Goal: Transaction & Acquisition: Purchase product/service

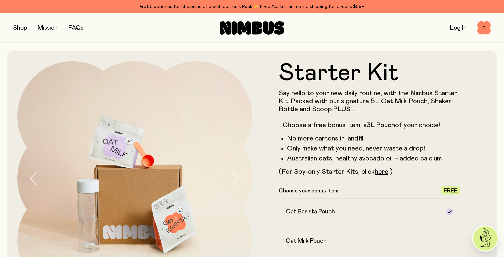
drag, startPoint x: 17, startPoint y: 21, endPoint x: 21, endPoint y: 28, distance: 8.2
click at [21, 28] on div "Shop Mission FAQs Log In 0 0" at bounding box center [251, 27] width 477 height 29
click at [77, 30] on link "FAQs" at bounding box center [75, 28] width 15 height 6
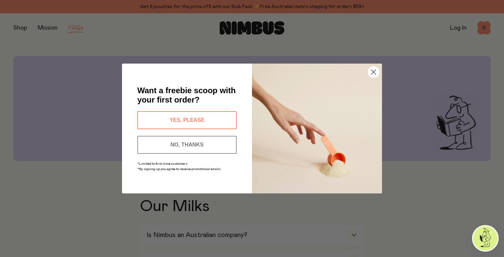
click at [174, 120] on button "YES, PLEASE" at bounding box center [186, 120] width 99 height 18
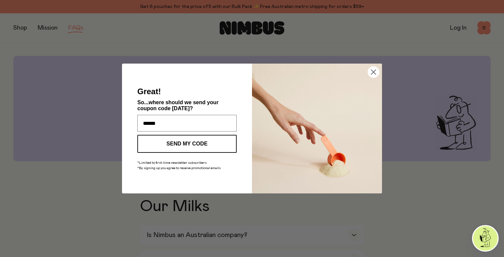
type input "**********"
click at [185, 148] on button "SEND MY CODE" at bounding box center [186, 144] width 99 height 18
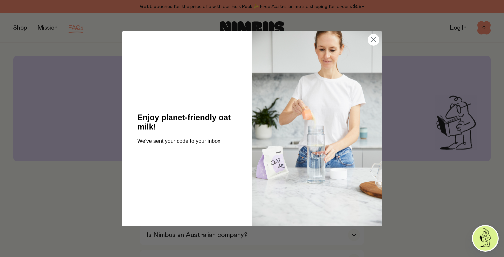
click at [357, 46] on img "POPUP Form" at bounding box center [317, 128] width 130 height 195
click at [371, 40] on circle "Close dialog" at bounding box center [373, 39] width 11 height 11
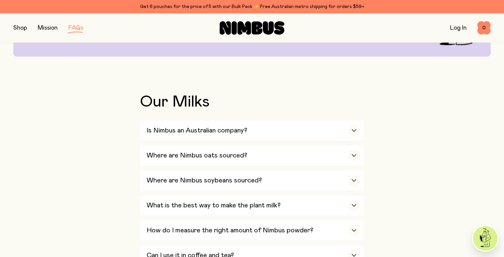
scroll to position [106, 0]
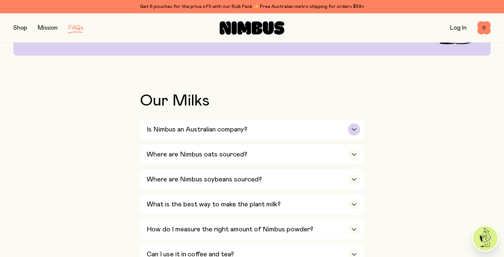
click at [354, 132] on div "button" at bounding box center [354, 130] width 12 height 12
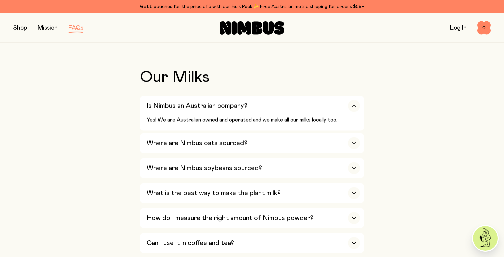
scroll to position [134, 0]
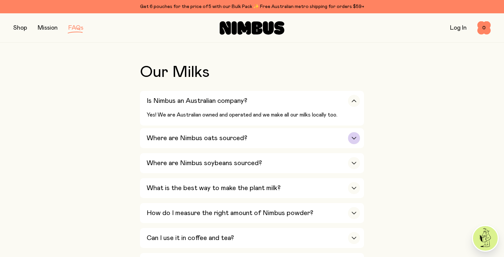
click at [356, 139] on icon "button" at bounding box center [353, 138] width 5 height 3
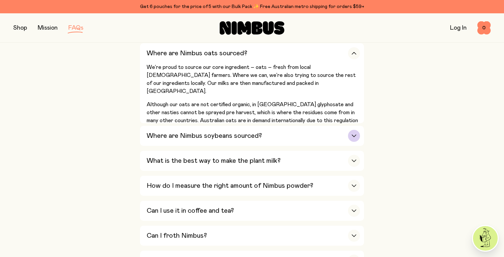
scroll to position [208, 0]
click at [356, 134] on icon "button" at bounding box center [353, 135] width 5 height 3
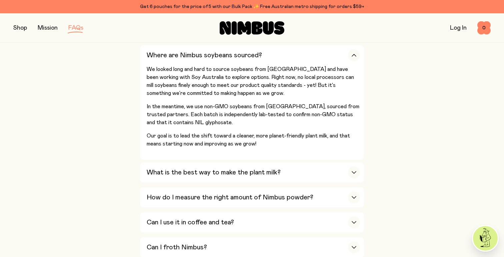
scroll to position [233, 0]
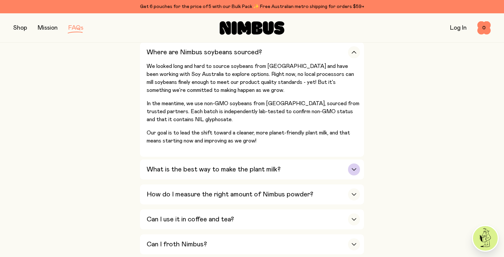
click at [359, 172] on div "button" at bounding box center [354, 170] width 12 height 12
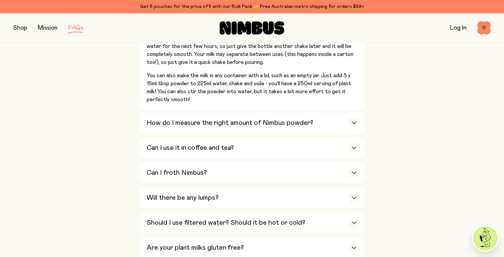
scroll to position [336, 0]
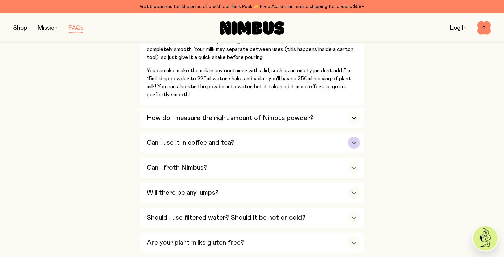
click at [350, 141] on div "button" at bounding box center [354, 143] width 12 height 12
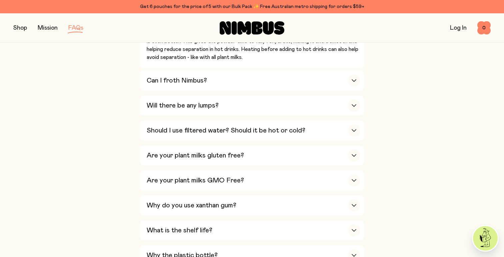
scroll to position [428, 0]
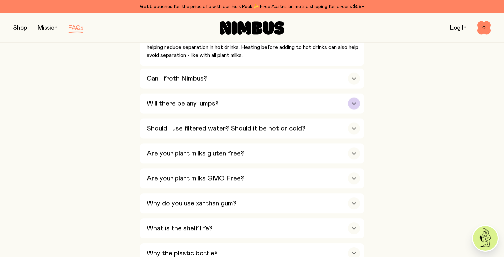
click at [353, 101] on div "button" at bounding box center [354, 104] width 12 height 12
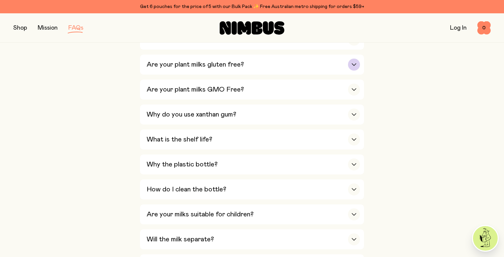
scroll to position [504, 0]
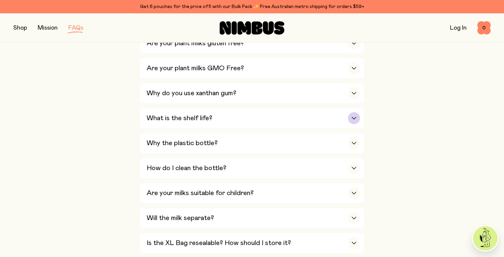
click at [352, 123] on div "button" at bounding box center [354, 118] width 12 height 12
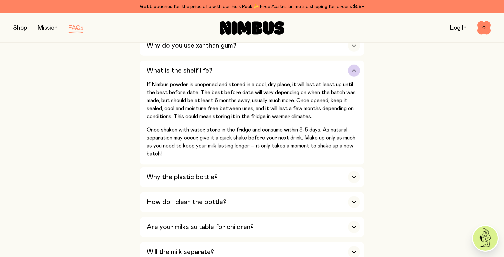
scroll to position [463, 0]
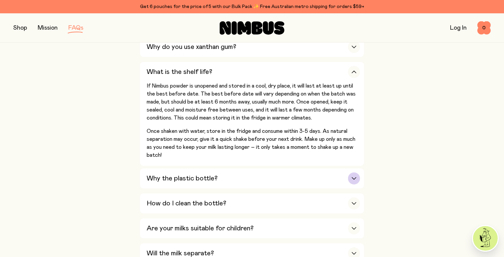
drag, startPoint x: 352, startPoint y: 123, endPoint x: 354, endPoint y: 185, distance: 62.0
click at [354, 185] on div "Is Nimbus an Australian company? Yes! We are Australian owned and operated and …" at bounding box center [252, 26] width 224 height 529
click at [356, 179] on div "button" at bounding box center [354, 179] width 12 height 12
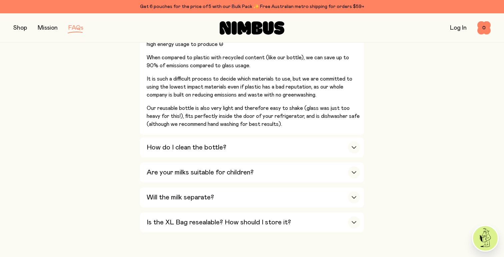
scroll to position [625, 0]
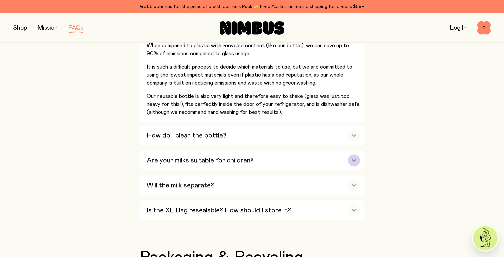
click at [352, 162] on icon "button" at bounding box center [354, 161] width 4 height 2
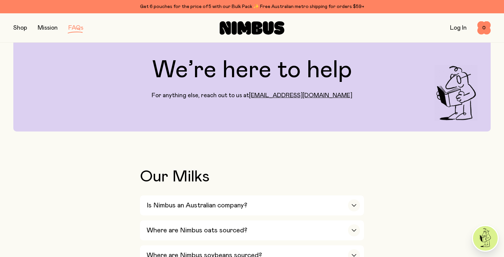
scroll to position [0, 0]
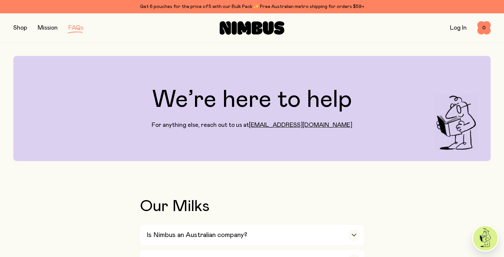
click at [51, 29] on link "Mission" at bounding box center [48, 28] width 20 height 6
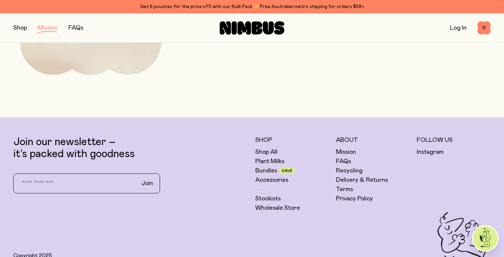
scroll to position [1322, 0]
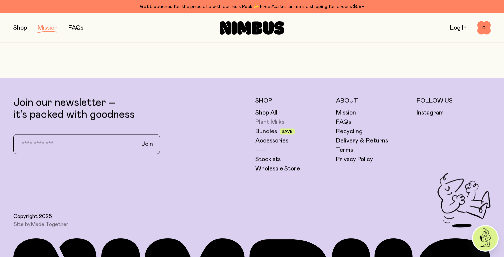
click at [280, 122] on link "Plant Milks" at bounding box center [269, 122] width 29 height 8
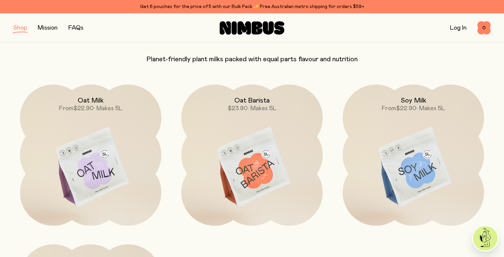
scroll to position [60, 0]
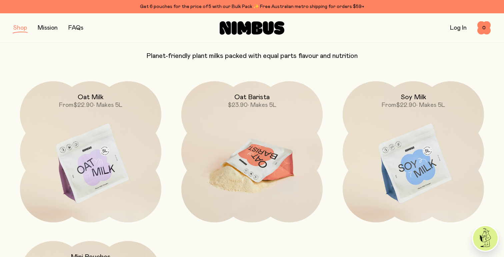
click at [266, 174] on img at bounding box center [251, 164] width 141 height 166
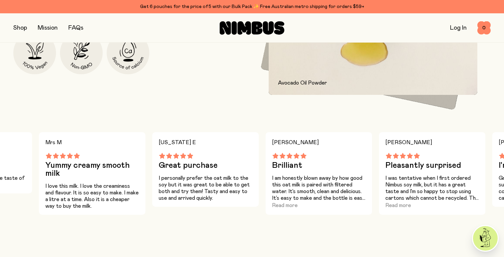
scroll to position [408, 0]
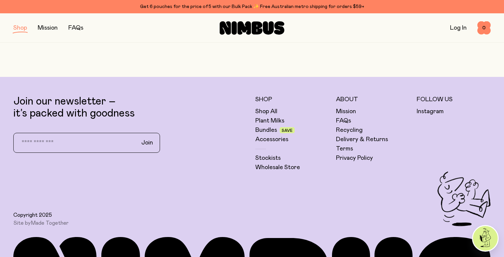
scroll to position [60, 0]
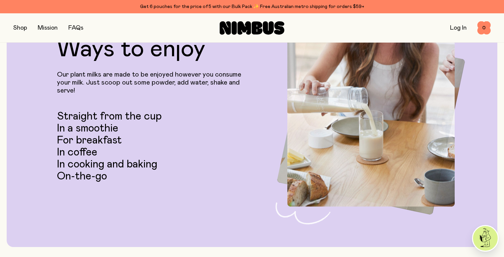
scroll to position [1211, 0]
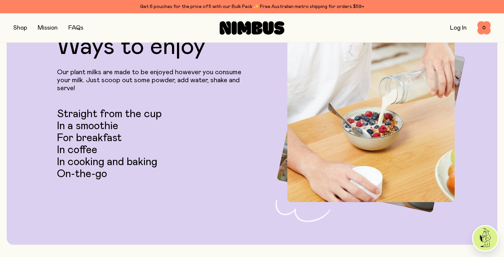
click at [106, 127] on li "In a smoothie" at bounding box center [153, 126] width 192 height 12
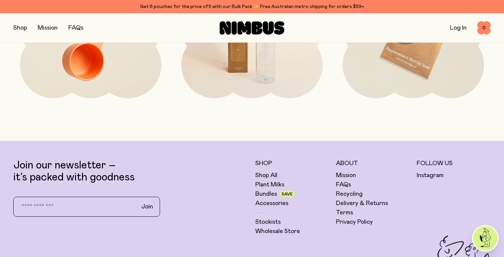
scroll to position [1600, 0]
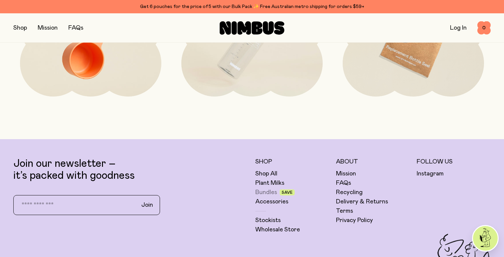
click at [266, 193] on link "Bundles" at bounding box center [266, 193] width 22 height 8
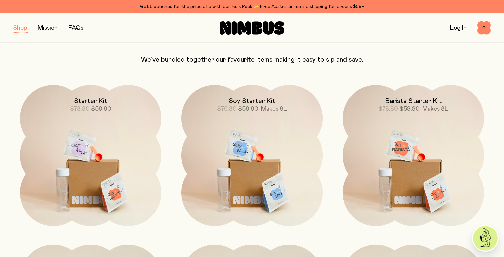
scroll to position [55, 0]
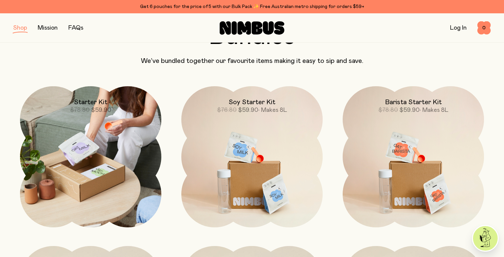
click at [101, 162] on img at bounding box center [90, 156] width 141 height 141
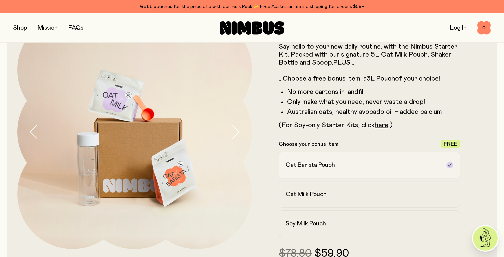
scroll to position [52, 0]
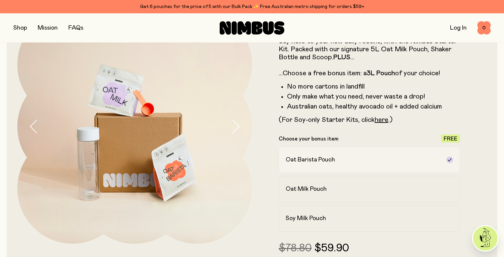
click at [372, 207] on label "Soy Milk Pouch" at bounding box center [369, 218] width 181 height 27
click at [373, 207] on label "Soy Milk Pouch" at bounding box center [369, 218] width 181 height 27
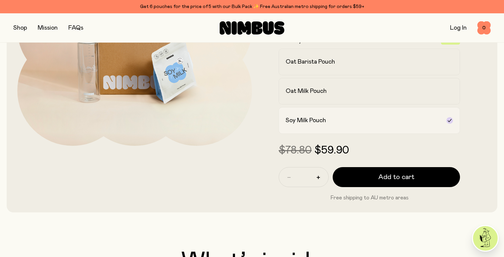
scroll to position [153, 0]
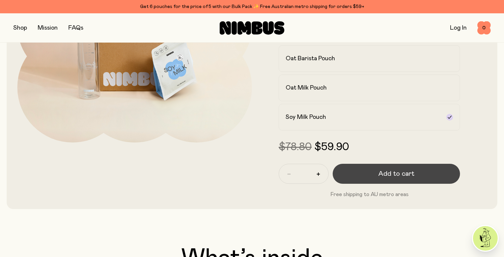
click at [393, 174] on span "Add to cart" at bounding box center [396, 173] width 36 height 9
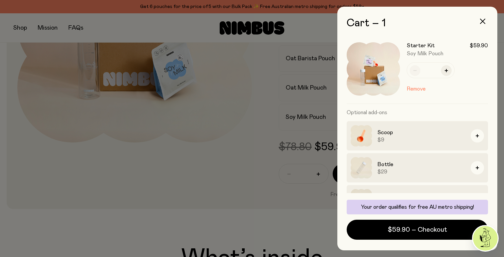
scroll to position [0, 0]
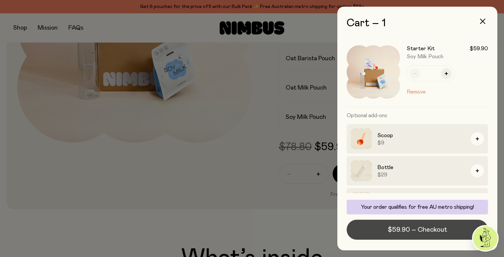
click at [443, 234] on span "$59.90 – Checkout" at bounding box center [417, 229] width 59 height 9
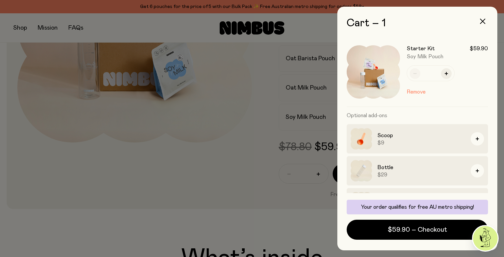
click at [420, 47] on h3 "Starter Kit" at bounding box center [421, 48] width 28 height 7
click at [377, 64] on img at bounding box center [373, 71] width 53 height 53
click at [377, 89] on img at bounding box center [373, 71] width 53 height 53
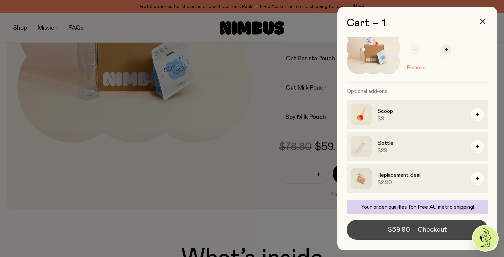
click at [437, 231] on span "$59.90 – Checkout" at bounding box center [417, 229] width 59 height 9
